Goal: Information Seeking & Learning: Learn about a topic

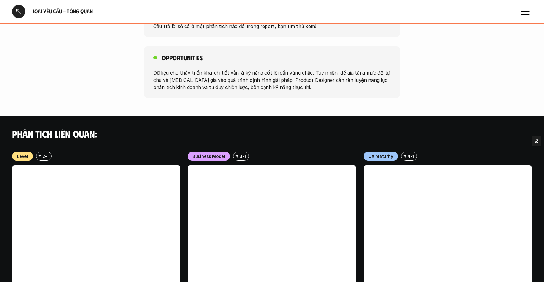
scroll to position [483, 0]
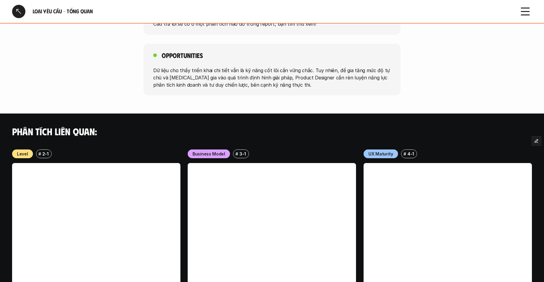
click at [309, 114] on div "Phân tích liên quan:" at bounding box center [272, 132] width 544 height 36
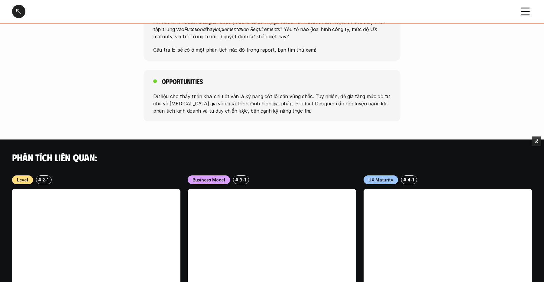
scroll to position [580, 0]
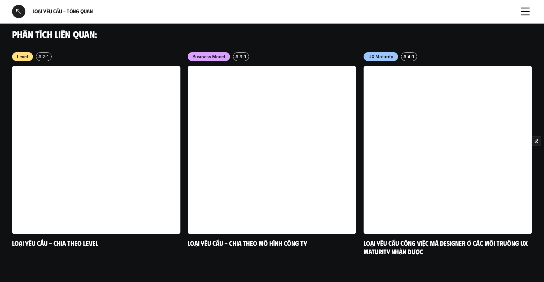
click at [18, 13] on div at bounding box center [18, 11] width 13 height 13
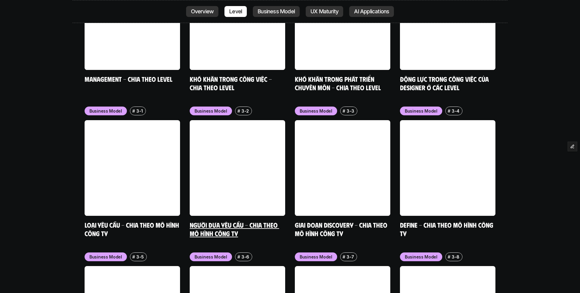
scroll to position [2471, 0]
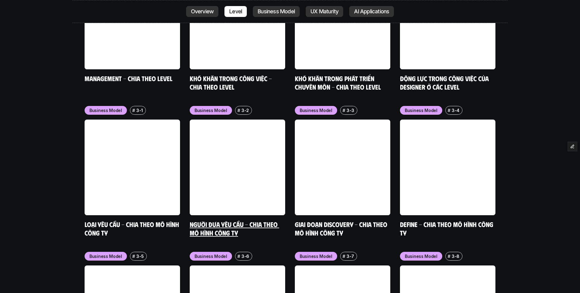
click at [248, 175] on link at bounding box center [238, 167] width 96 height 96
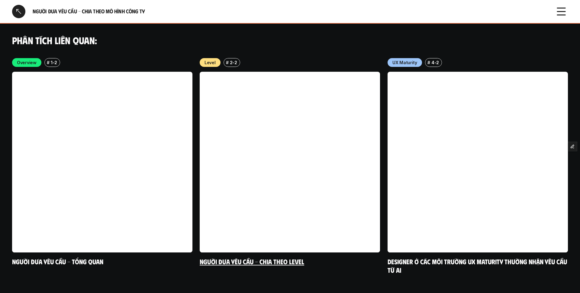
scroll to position [1078, 0]
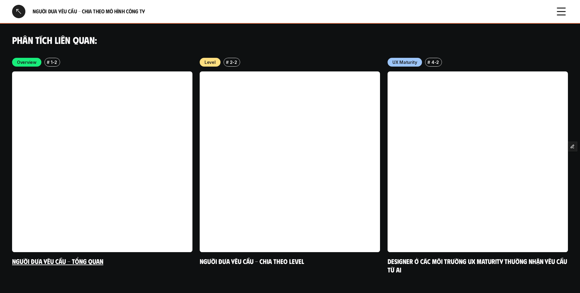
click at [177, 177] on link at bounding box center [102, 161] width 180 height 180
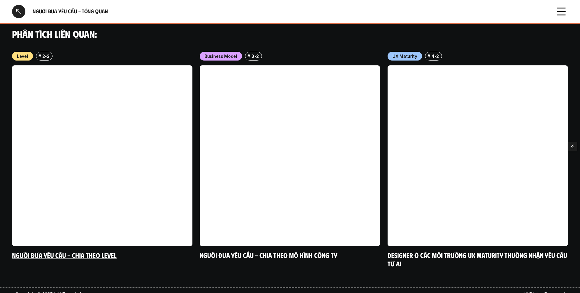
scroll to position [448, 0]
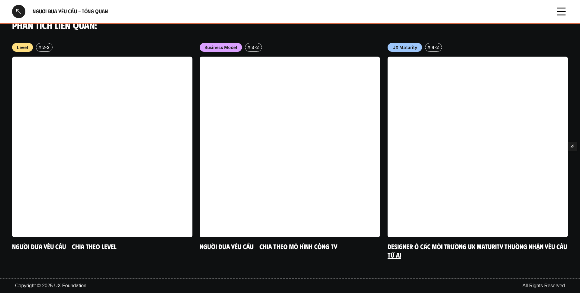
click at [421, 158] on link at bounding box center [478, 147] width 180 height 180
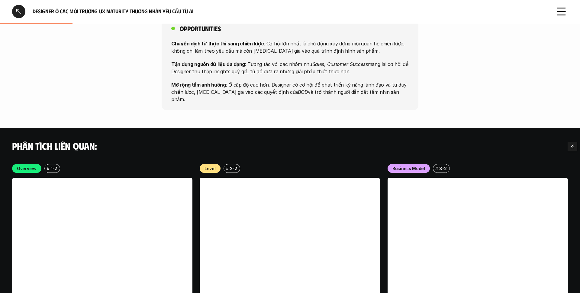
scroll to position [1079, 0]
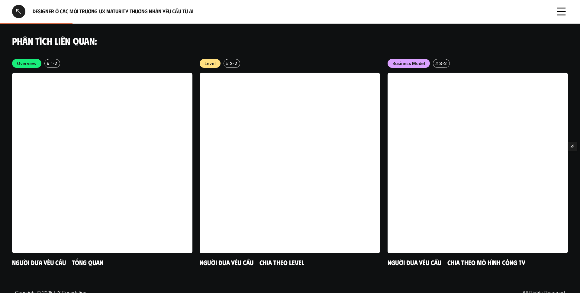
click at [19, 7] on div at bounding box center [18, 11] width 13 height 13
